Goal: Information Seeking & Learning: Learn about a topic

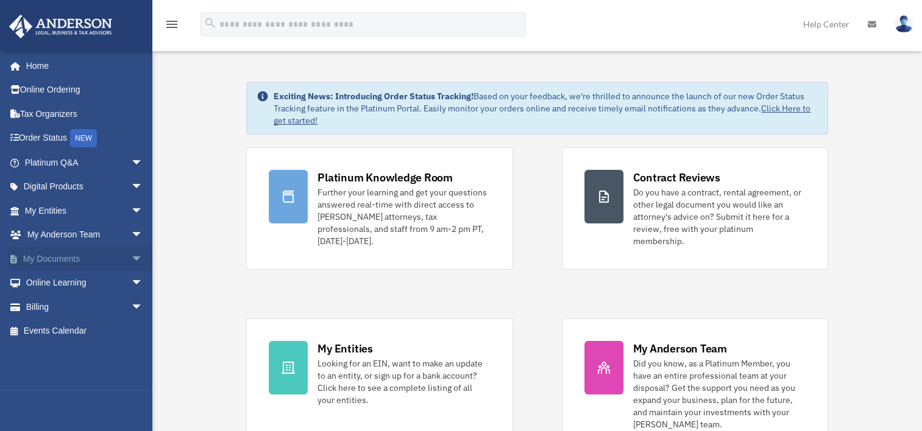
click at [80, 263] on link "My Documents arrow_drop_down" at bounding box center [85, 259] width 153 height 24
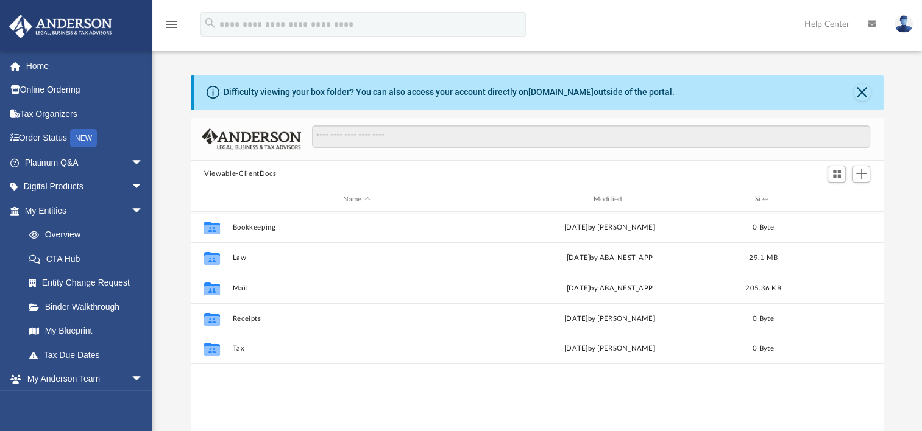
scroll to position [267, 682]
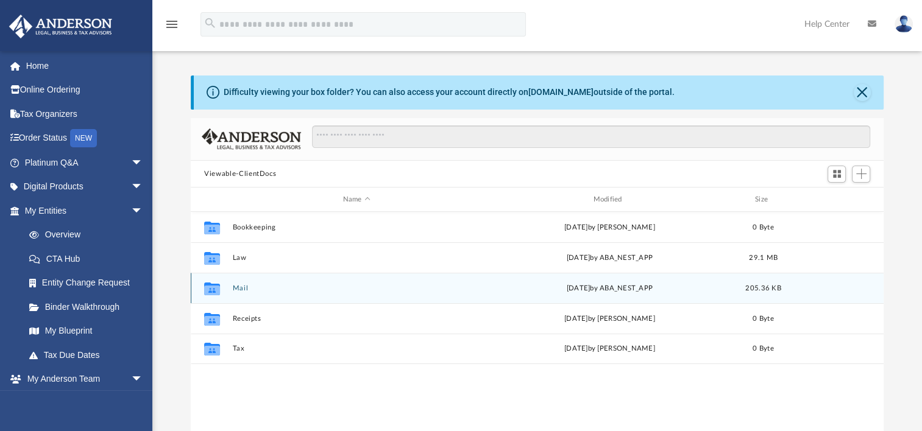
click at [241, 288] on button "Mail" at bounding box center [357, 289] width 248 height 8
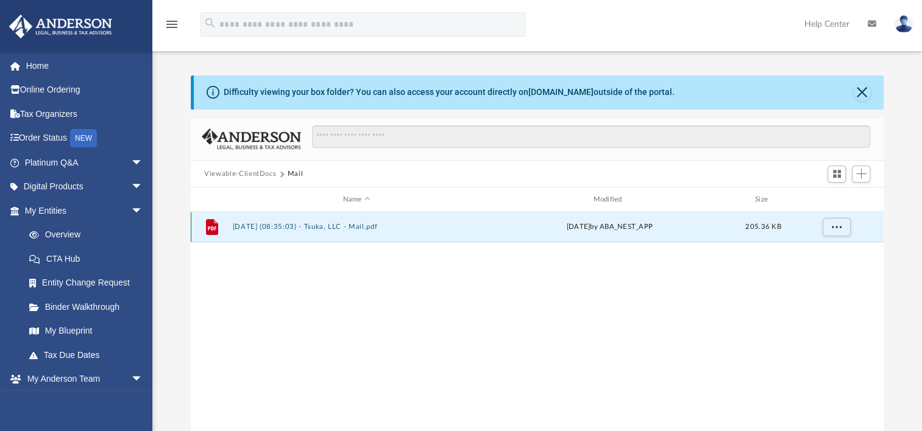
click at [354, 227] on button "2025.09.04 (08:35:03) - Tsuka, LLC - Mail.pdf" at bounding box center [357, 227] width 248 height 8
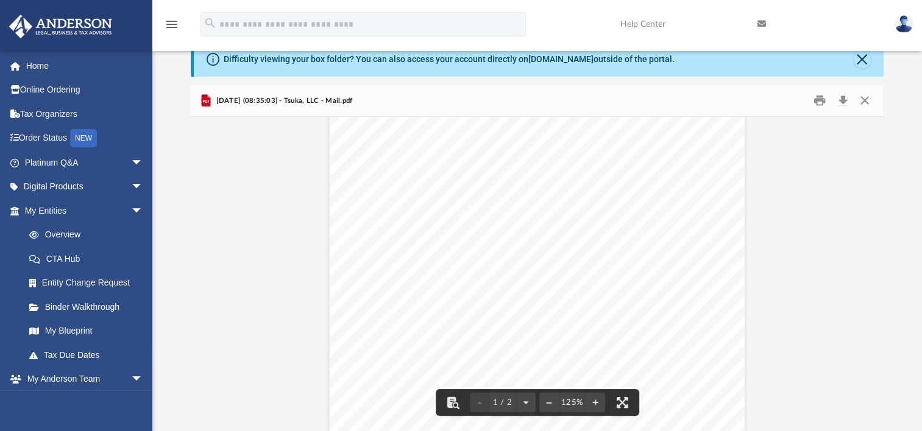
scroll to position [0, 0]
click at [862, 98] on button "Close" at bounding box center [864, 100] width 22 height 19
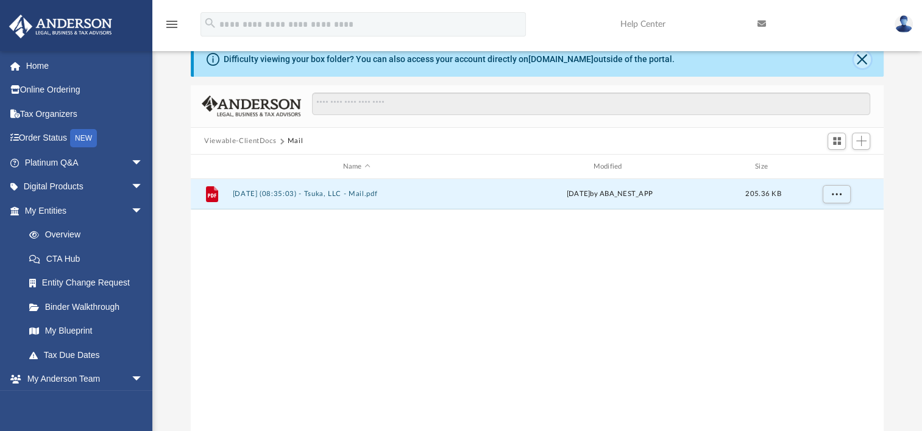
click at [860, 63] on button "Close" at bounding box center [862, 59] width 17 height 17
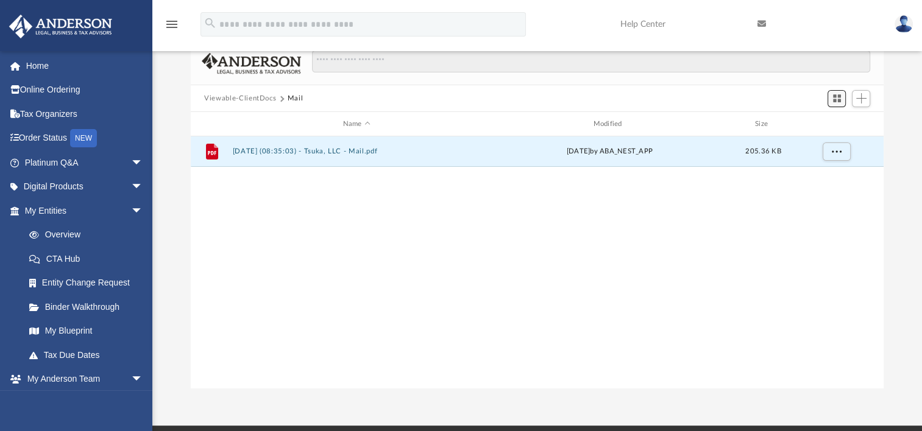
click at [842, 102] on button "Switch to Grid View" at bounding box center [836, 98] width 18 height 17
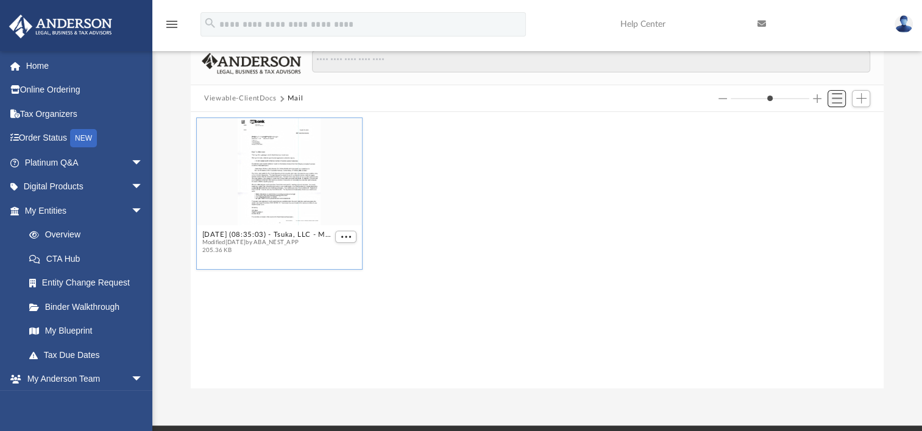
scroll to position [267, 682]
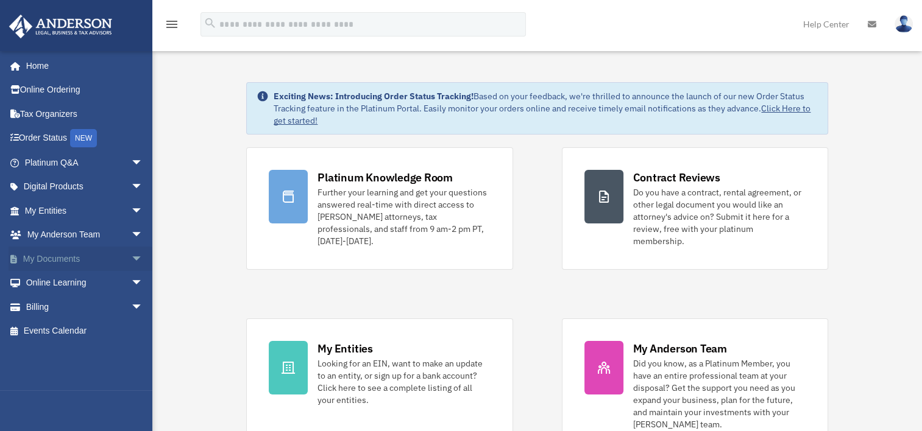
click at [67, 259] on link "My Documents arrow_drop_down" at bounding box center [85, 259] width 153 height 24
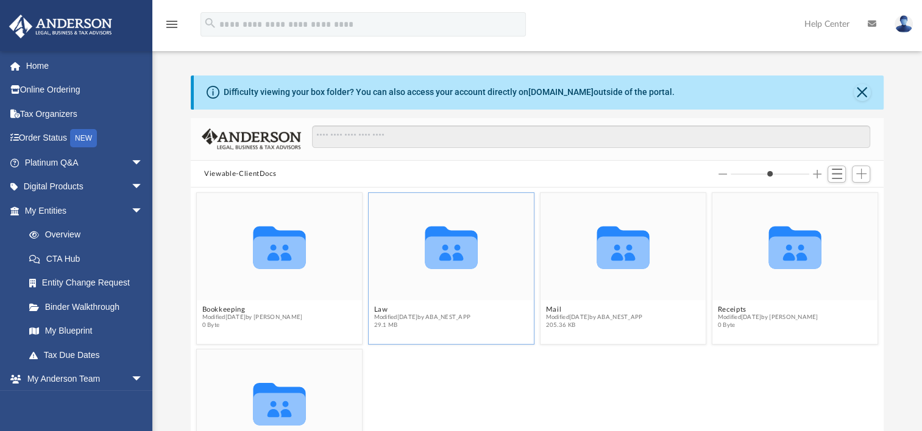
scroll to position [267, 682]
click at [832, 173] on span "Switch to List View" at bounding box center [837, 174] width 10 height 10
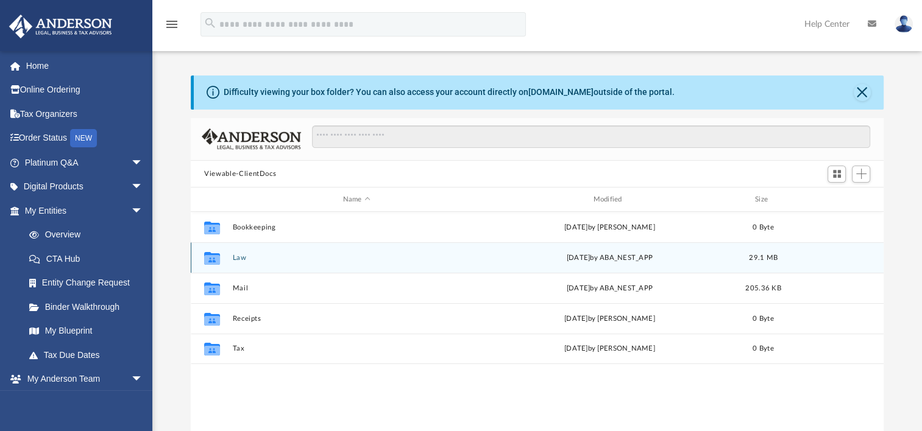
click at [244, 260] on button "Law" at bounding box center [357, 258] width 248 height 8
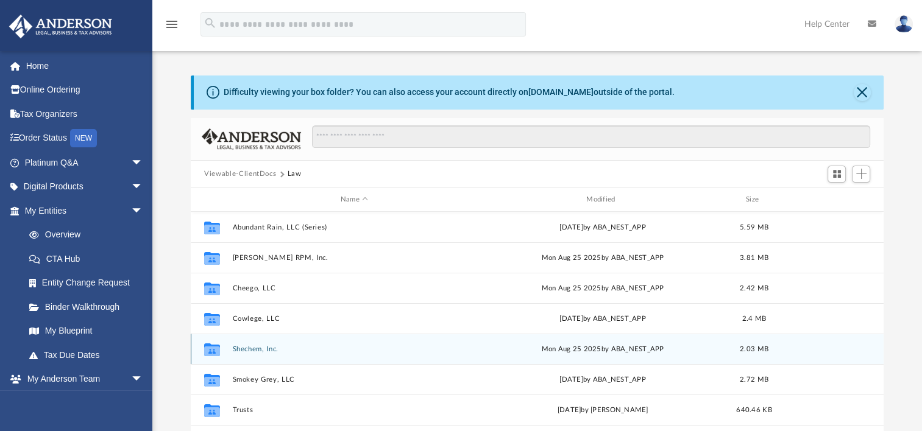
click at [268, 356] on div "Collaborated Folder Shechem, Inc. Mon Aug 25 2025 by ABA_NEST_APP 2.03 MB" at bounding box center [537, 349] width 693 height 30
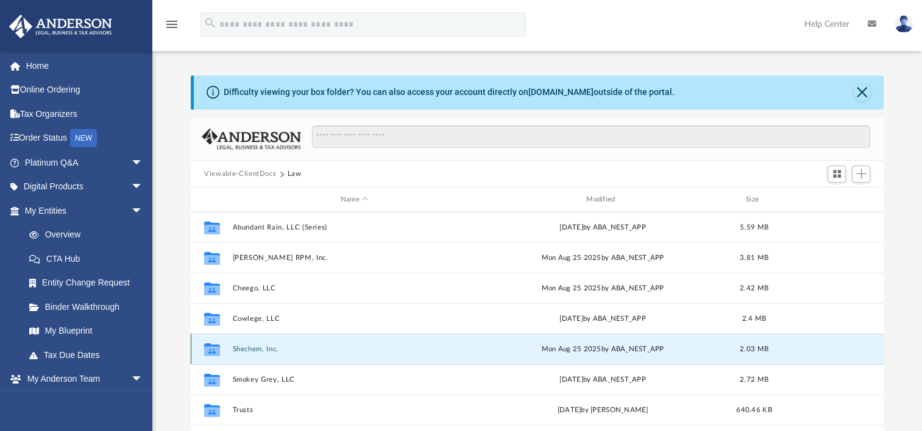
click at [265, 350] on button "Shechem, Inc." at bounding box center [354, 349] width 243 height 8
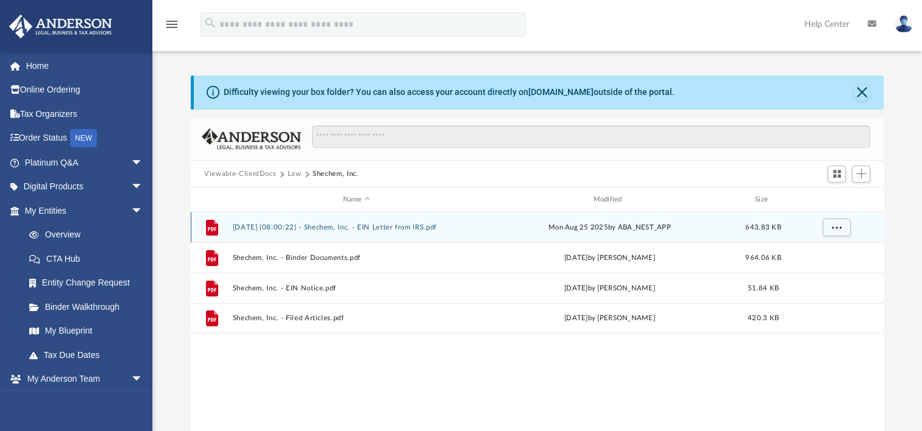
click at [395, 229] on button "2025.08.25 (08:00:22) - Shechem, Inc. - EIN Letter from IRS.pdf" at bounding box center [357, 228] width 248 height 8
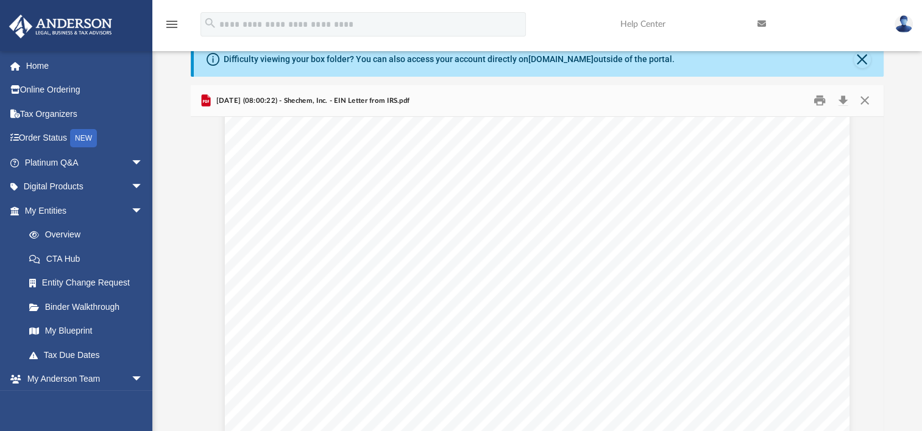
scroll to position [61, 0]
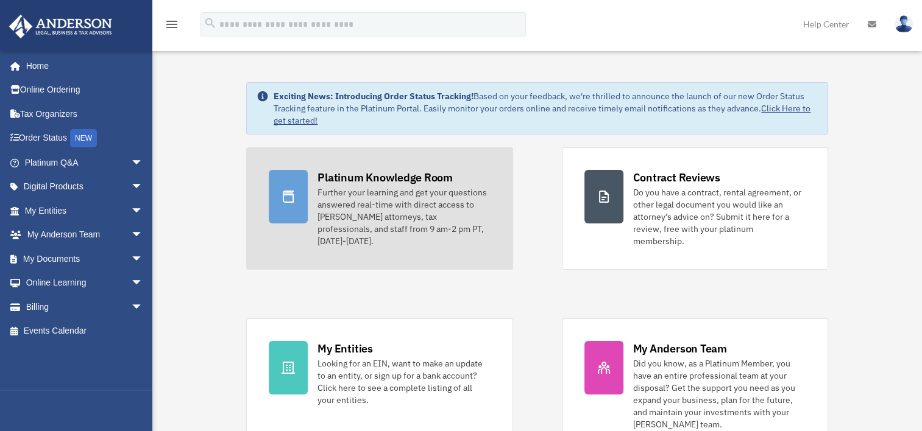
click at [388, 191] on div "Further your learning and get your questions answered real-time with direct acc…" at bounding box center [403, 216] width 172 height 61
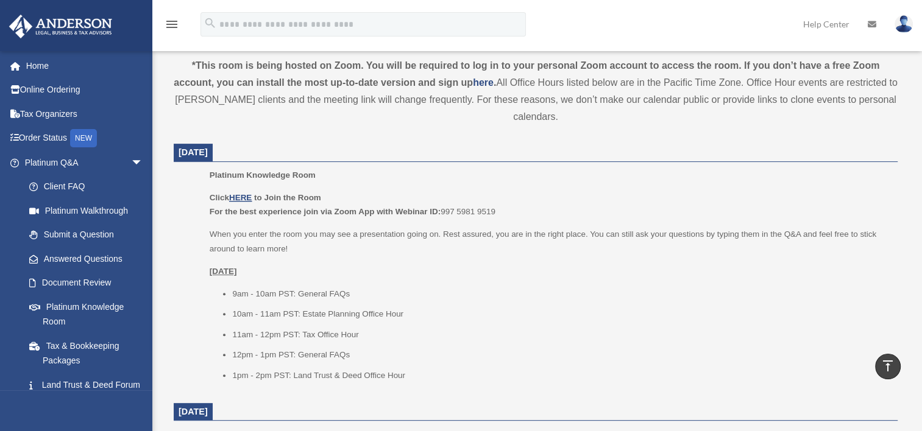
scroll to position [427, 0]
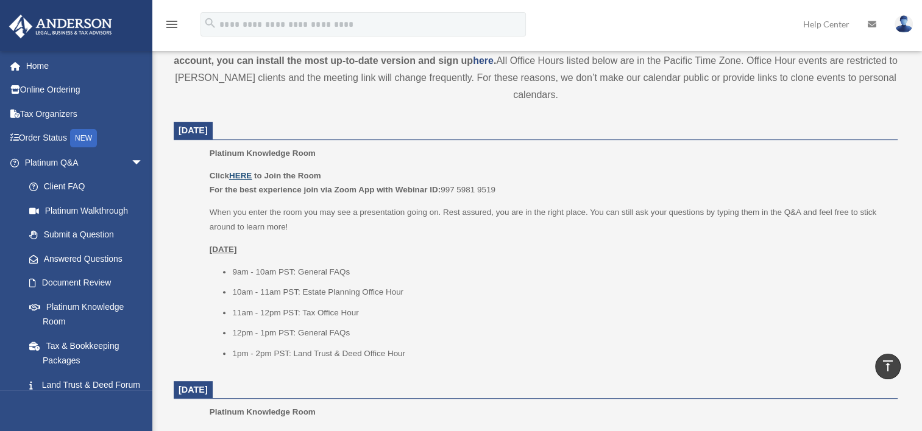
click at [239, 174] on u "HERE" at bounding box center [240, 175] width 23 height 9
